Goal: Information Seeking & Learning: Learn about a topic

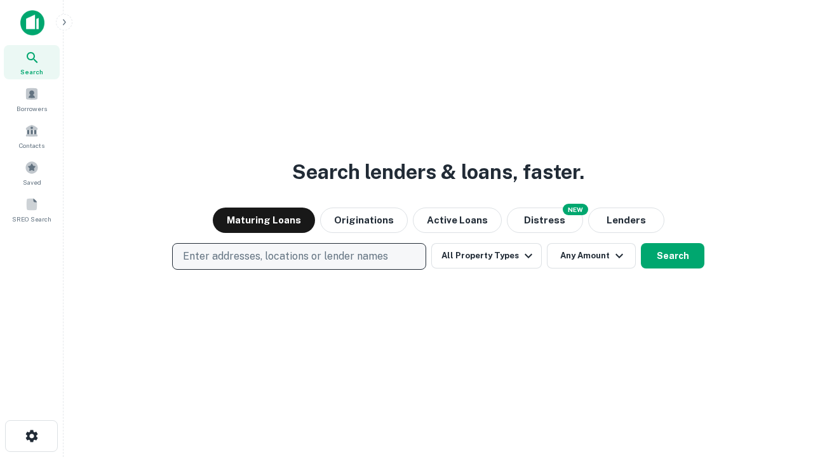
click at [299, 257] on p "Enter addresses, locations or lender names" at bounding box center [285, 256] width 205 height 15
type input "**********"
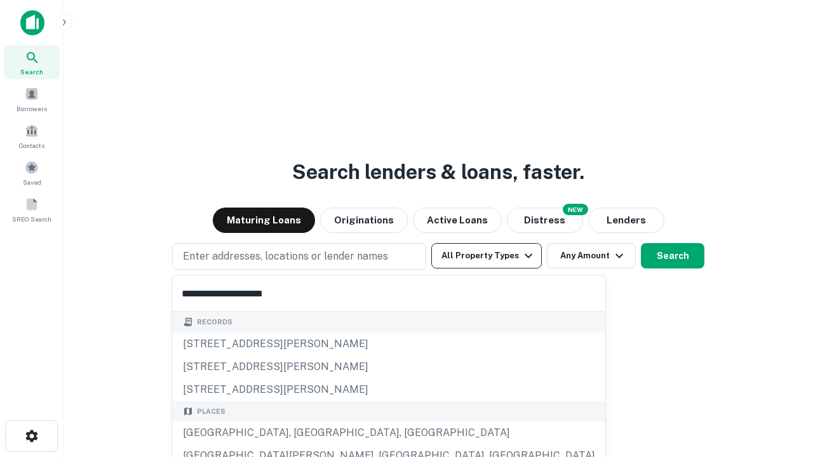
click at [304, 433] on div "[GEOGRAPHIC_DATA], [GEOGRAPHIC_DATA], [GEOGRAPHIC_DATA]" at bounding box center [389, 433] width 433 height 23
click at [487, 256] on button "All Property Types" at bounding box center [486, 255] width 111 height 25
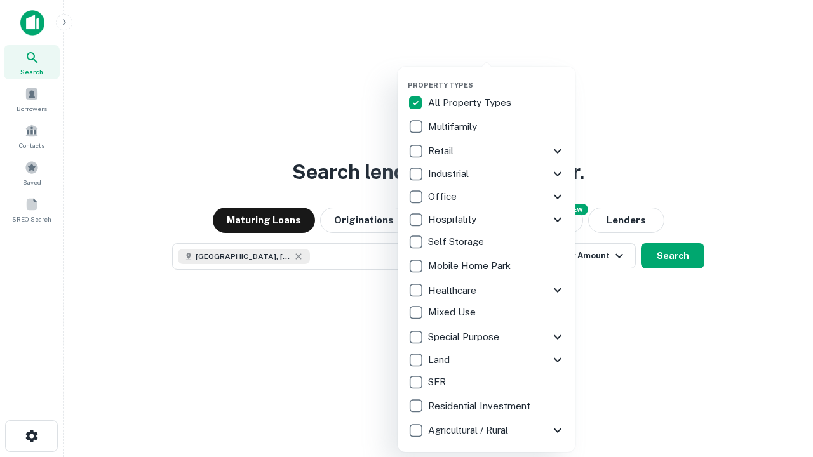
click at [497, 77] on button "button" at bounding box center [497, 77] width 178 height 1
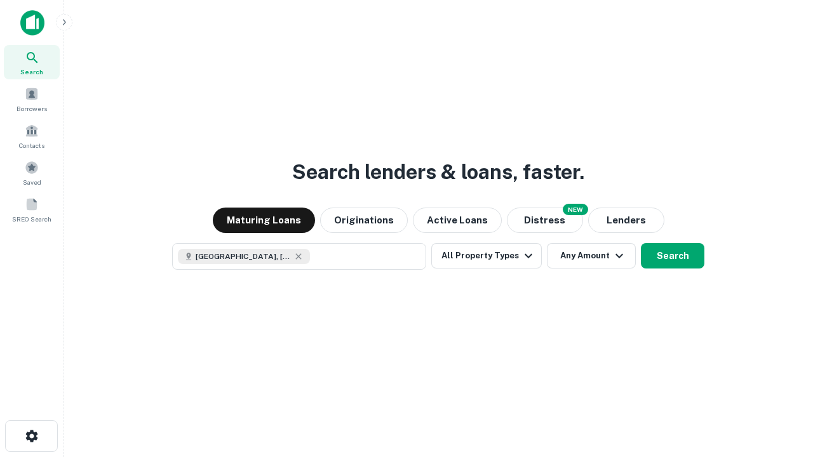
scroll to position [20, 0]
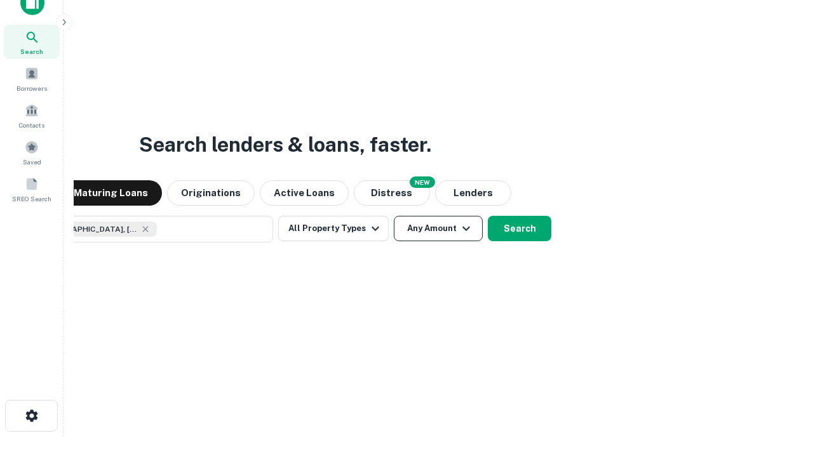
click at [394, 216] on button "Any Amount" at bounding box center [438, 228] width 89 height 25
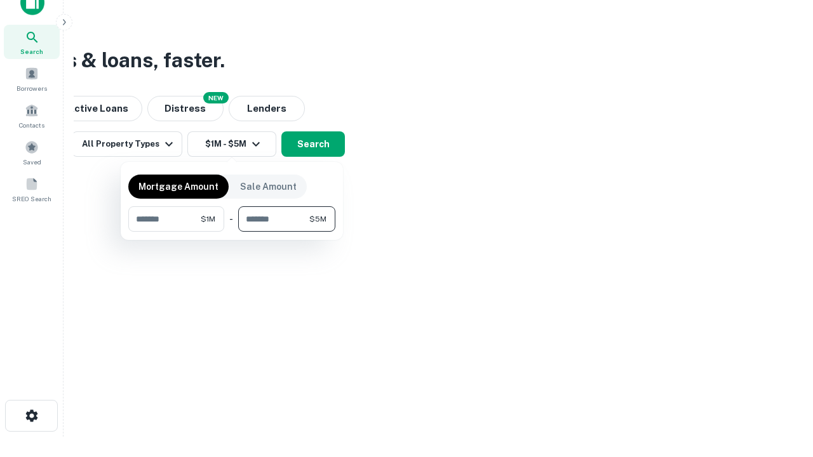
type input "*******"
click at [232, 232] on button "button" at bounding box center [231, 232] width 207 height 1
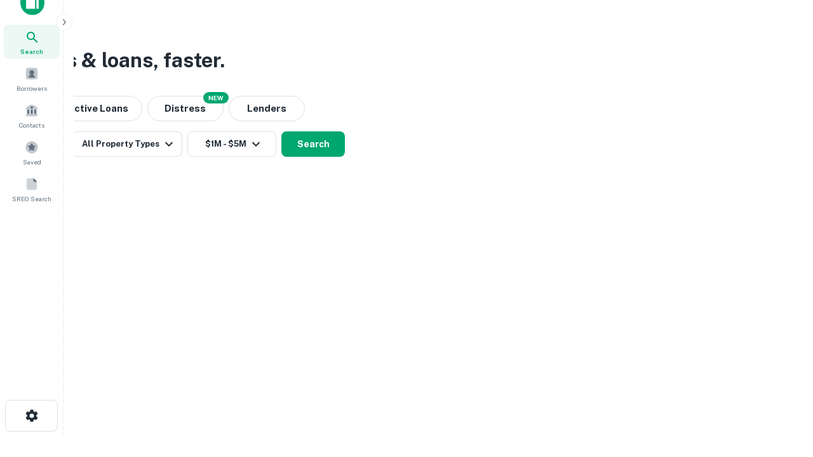
scroll to position [20, 0]
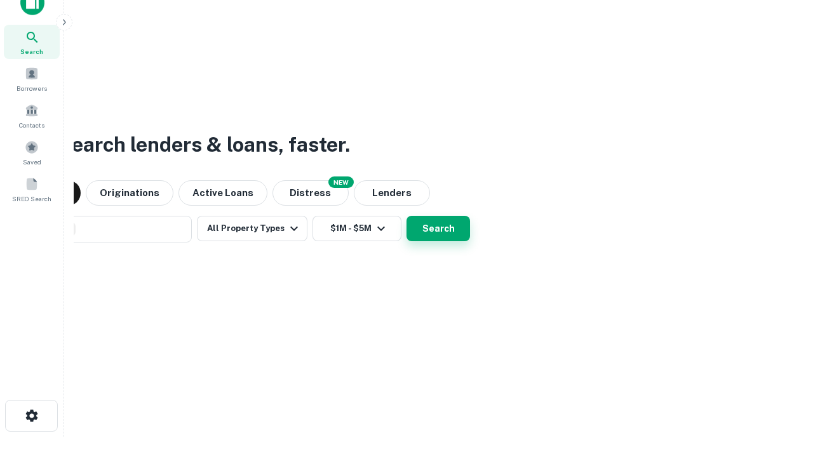
click at [407, 216] on button "Search" at bounding box center [439, 228] width 64 height 25
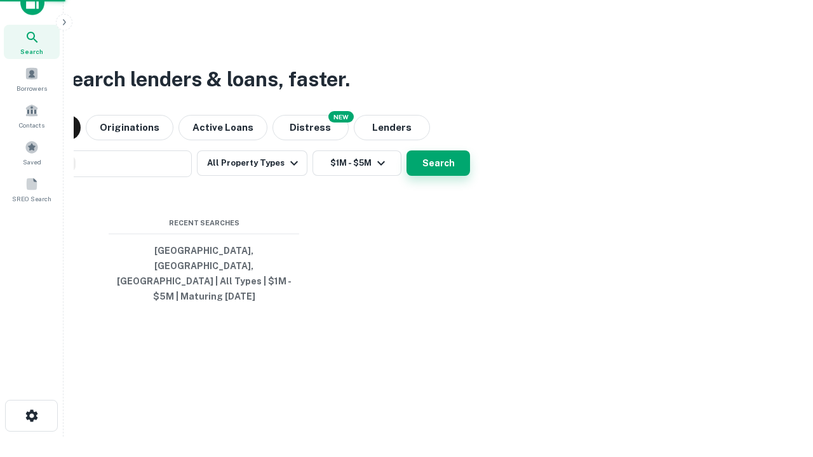
scroll to position [41, 360]
